Goal: Transaction & Acquisition: Purchase product/service

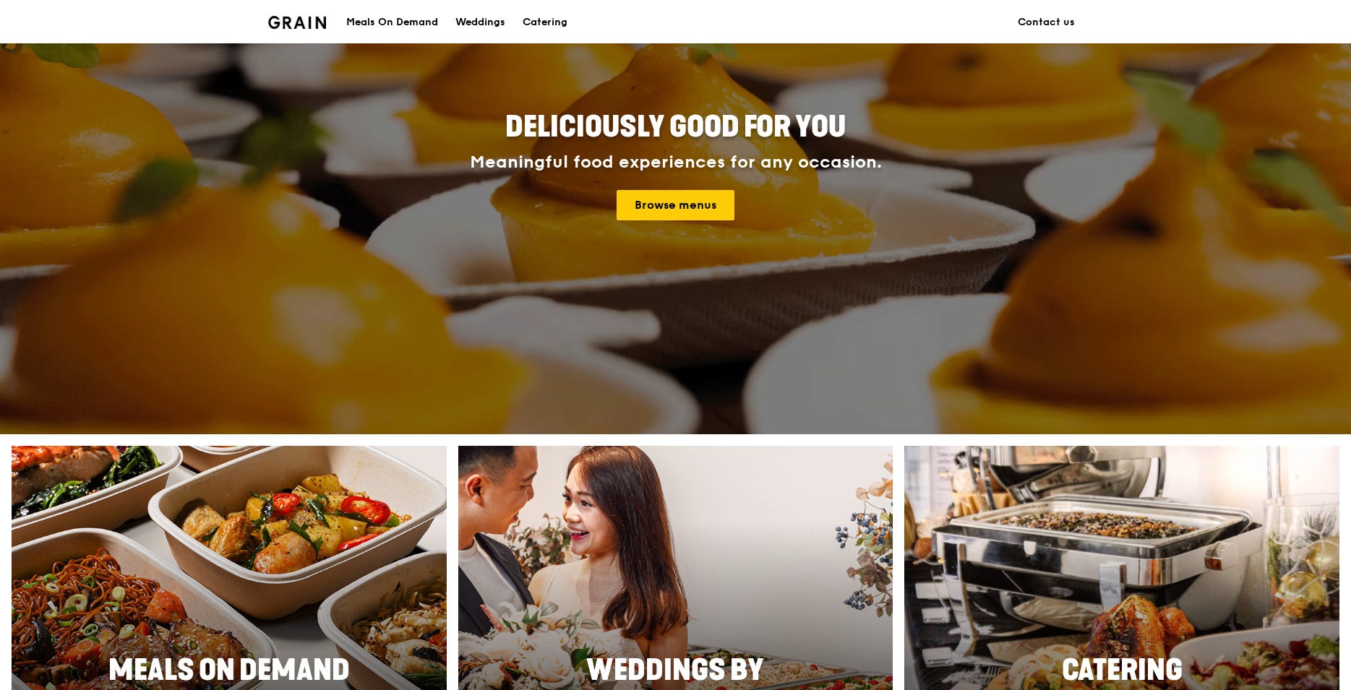
scroll to position [145, 0]
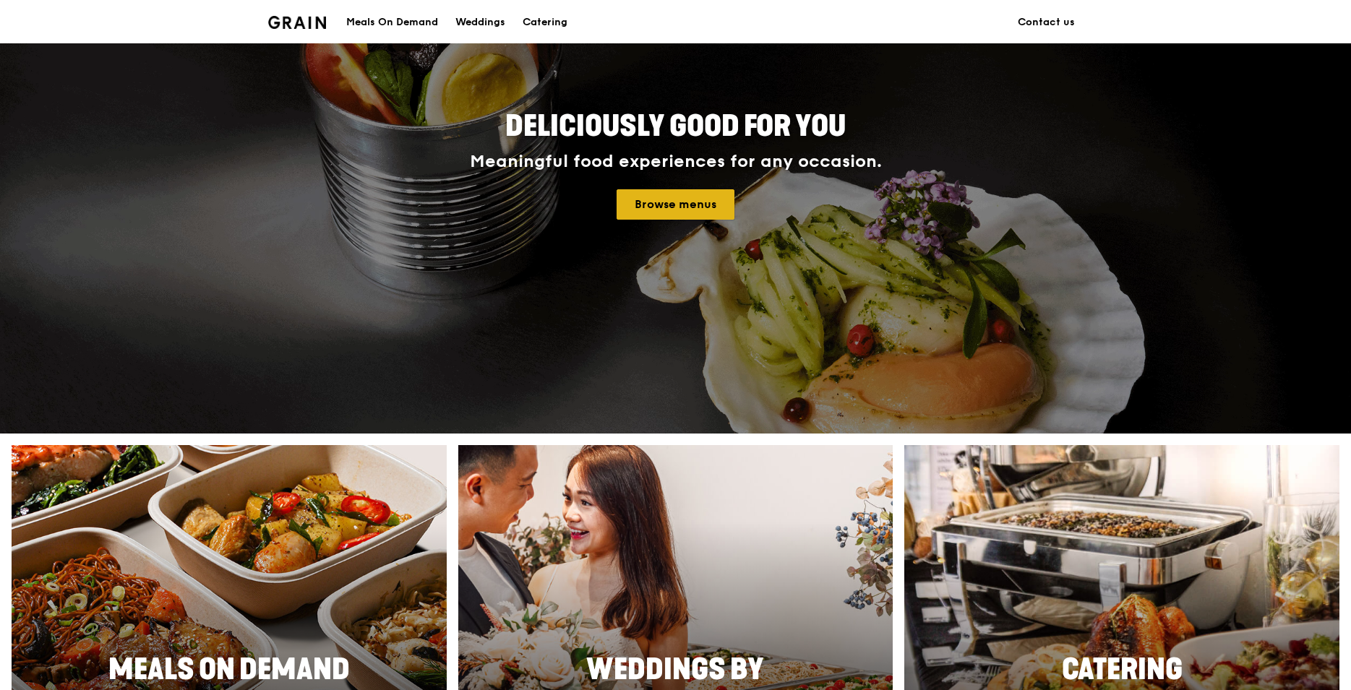
click at [706, 208] on link "Browse menus" at bounding box center [676, 204] width 118 height 30
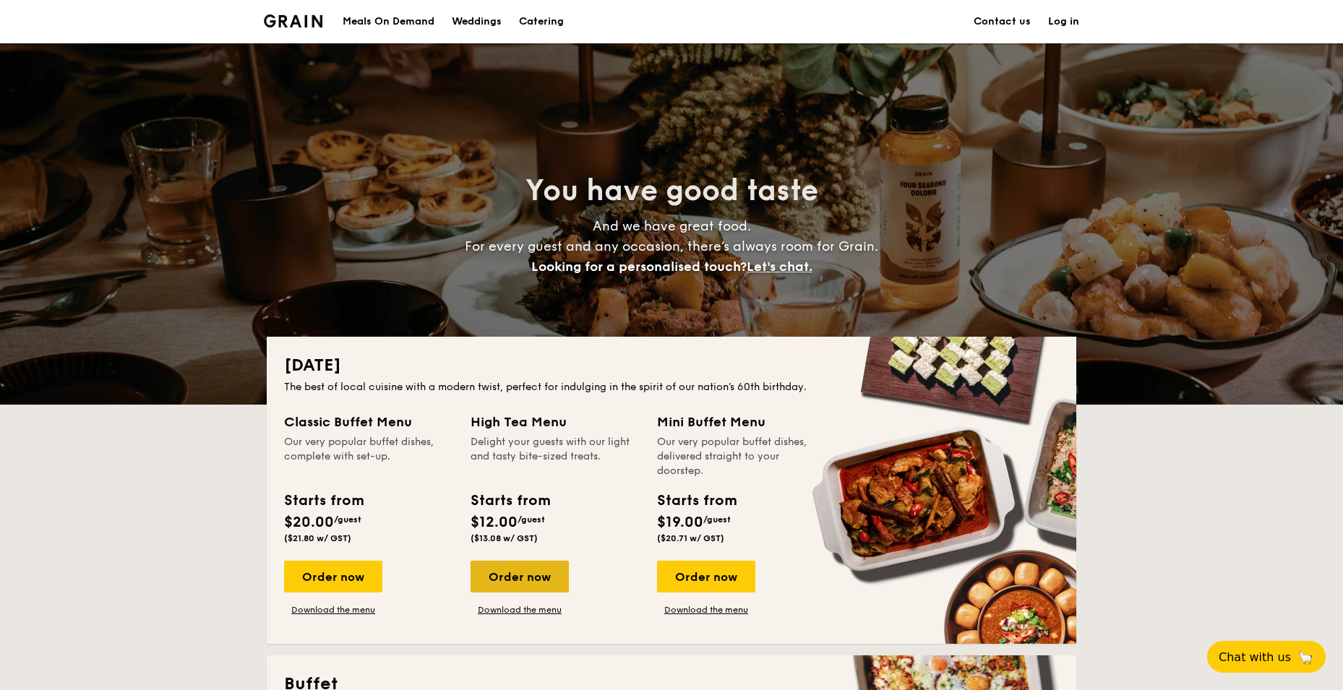
click at [502, 561] on div "Order now" at bounding box center [520, 577] width 98 height 32
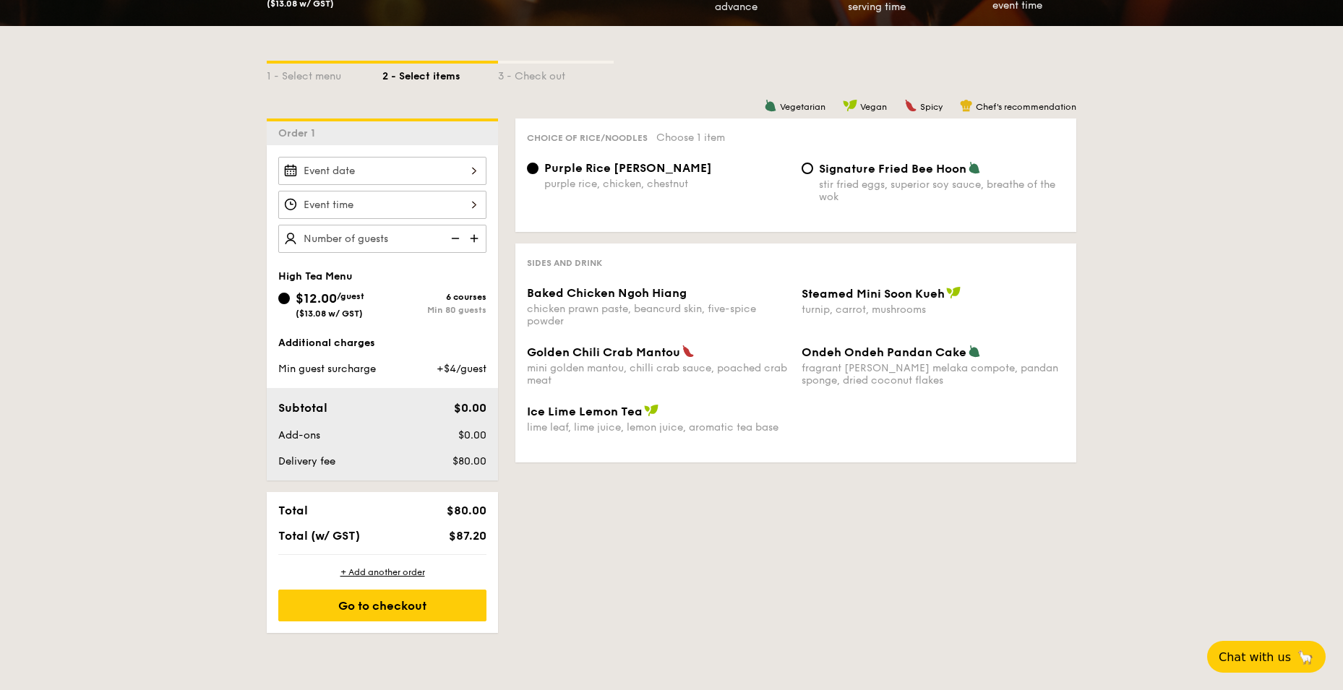
scroll to position [217, 0]
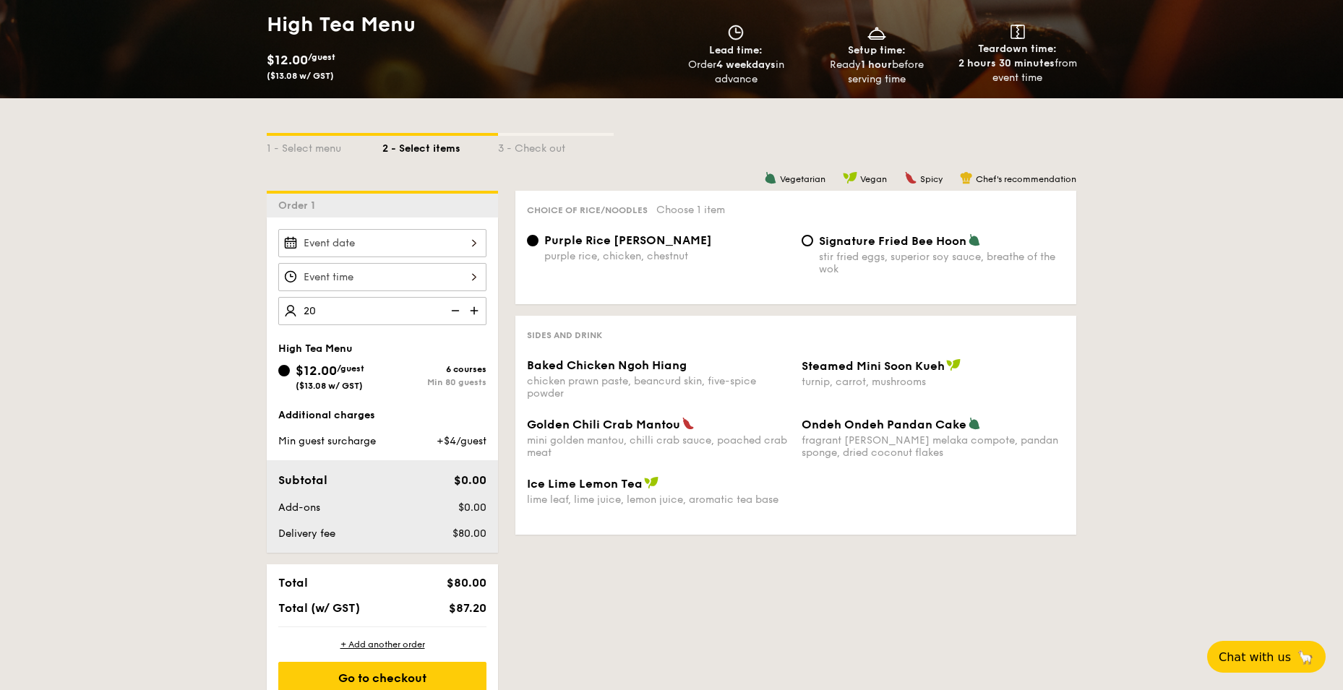
click at [202, 320] on div "1 - Select menu 2 - Select items 3 - Check out Order 1 20 guests High Tea Menu …" at bounding box center [671, 401] width 1343 height 607
click at [205, 380] on div "1 - Select menu 2 - Select items 3 - Check out Order 1 20 guests High Tea Menu …" at bounding box center [671, 401] width 1343 height 607
click at [453, 307] on img at bounding box center [454, 310] width 22 height 27
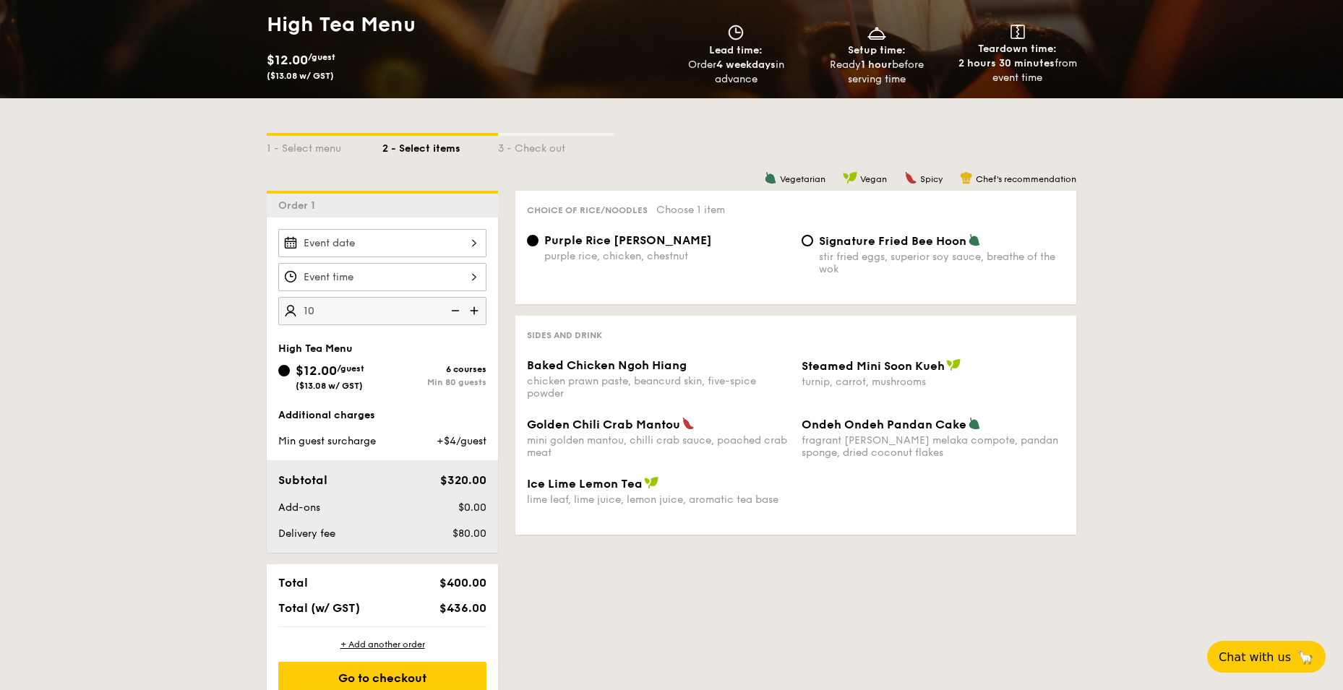
click at [479, 310] on img at bounding box center [476, 310] width 22 height 27
click at [455, 309] on img at bounding box center [454, 310] width 22 height 27
type input "20 guests"
click at [455, 309] on img at bounding box center [454, 310] width 22 height 27
